Goal: Information Seeking & Learning: Learn about a topic

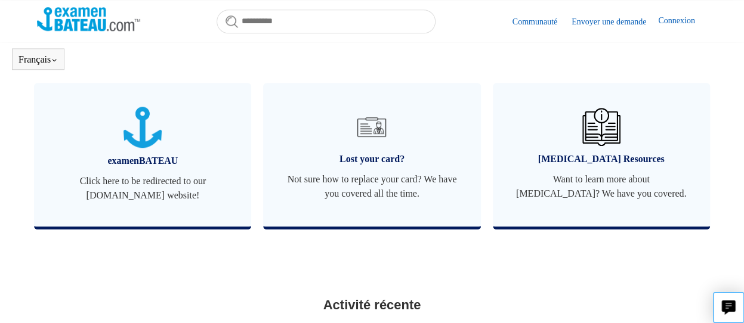
scroll to position [547, 0]
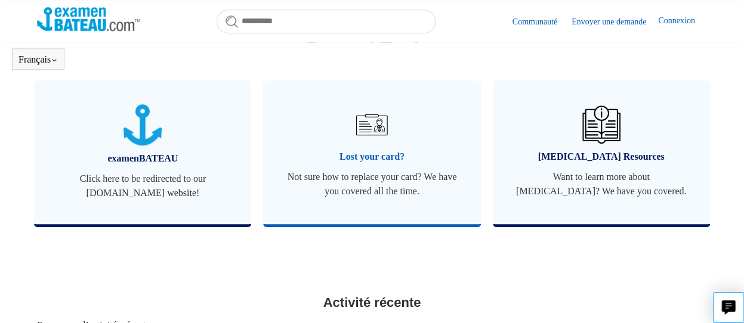
click at [403, 173] on span "Not sure how to replace your card? We have you covered all the time." at bounding box center [371, 184] width 181 height 29
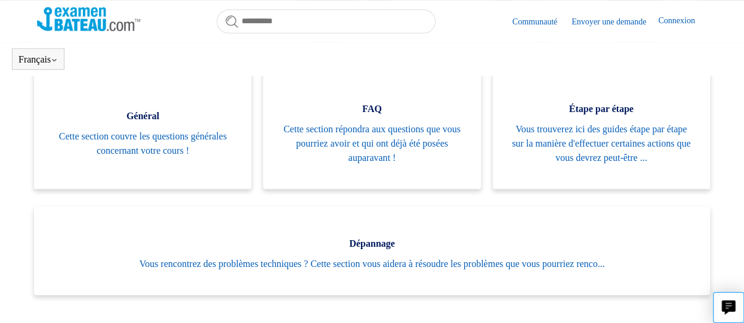
scroll to position [239, 0]
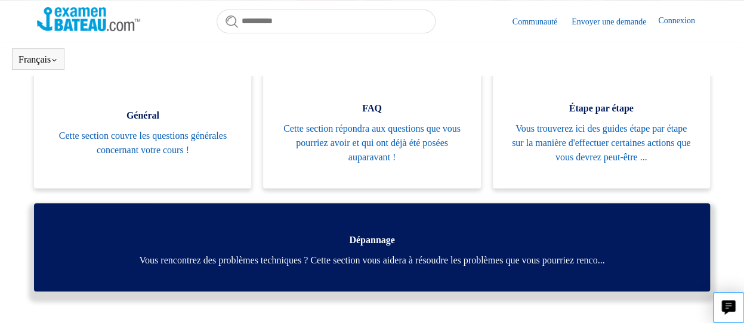
drag, startPoint x: 345, startPoint y: 146, endPoint x: 191, endPoint y: 219, distance: 170.2
click at [191, 219] on link "Dépannage Vous rencontrez des problèmes techniques ? Cette section vous aidera …" at bounding box center [371, 247] width 675 height 88
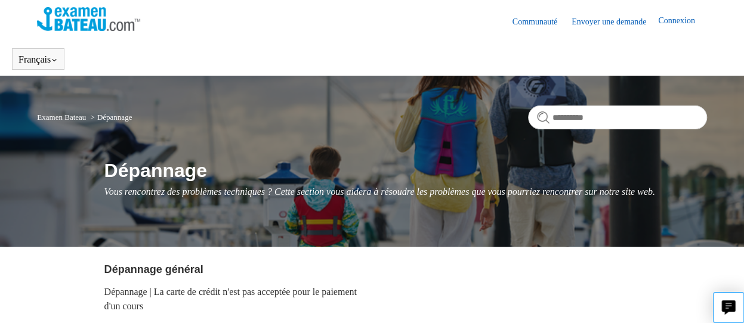
click at [611, 21] on link "Envoyer une demande" at bounding box center [614, 22] width 86 height 13
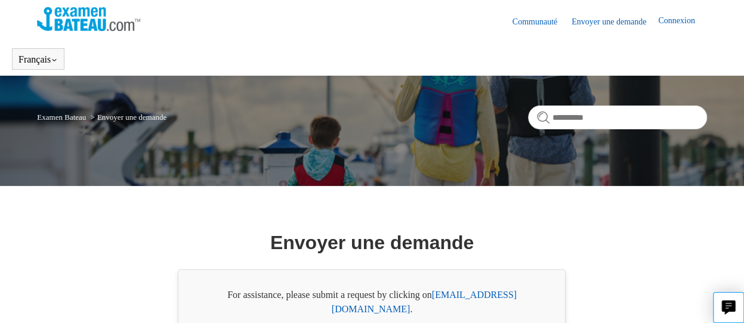
click at [520, 20] on link "Communauté" at bounding box center [540, 22] width 57 height 13
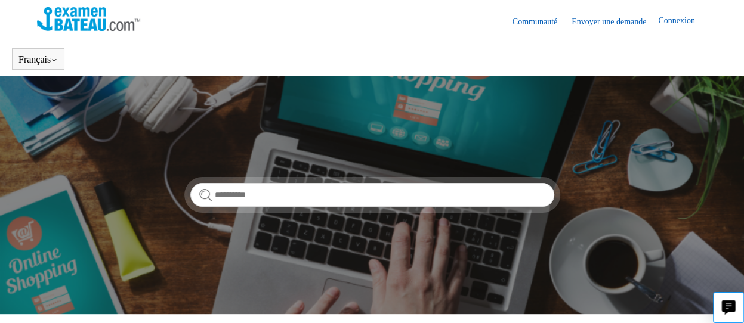
click at [519, 19] on link "Communauté" at bounding box center [540, 22] width 57 height 13
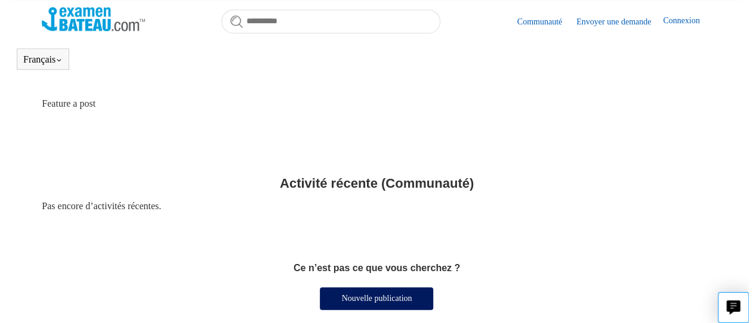
scroll to position [520, 0]
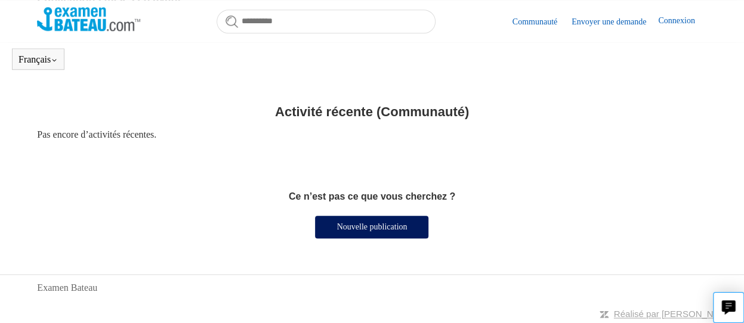
click at [729, 311] on icon "Live chat" at bounding box center [729, 306] width 14 height 11
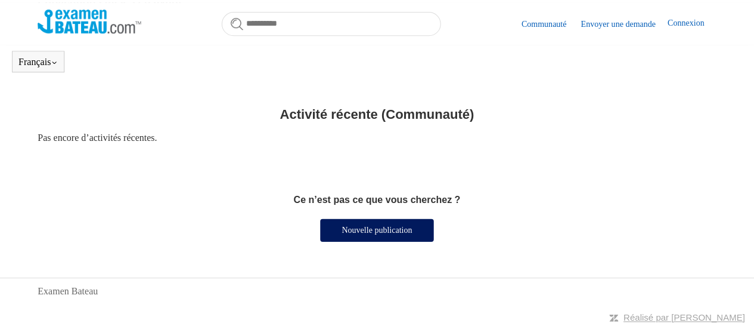
scroll to position [515, 0]
